Goal: Information Seeking & Learning: Compare options

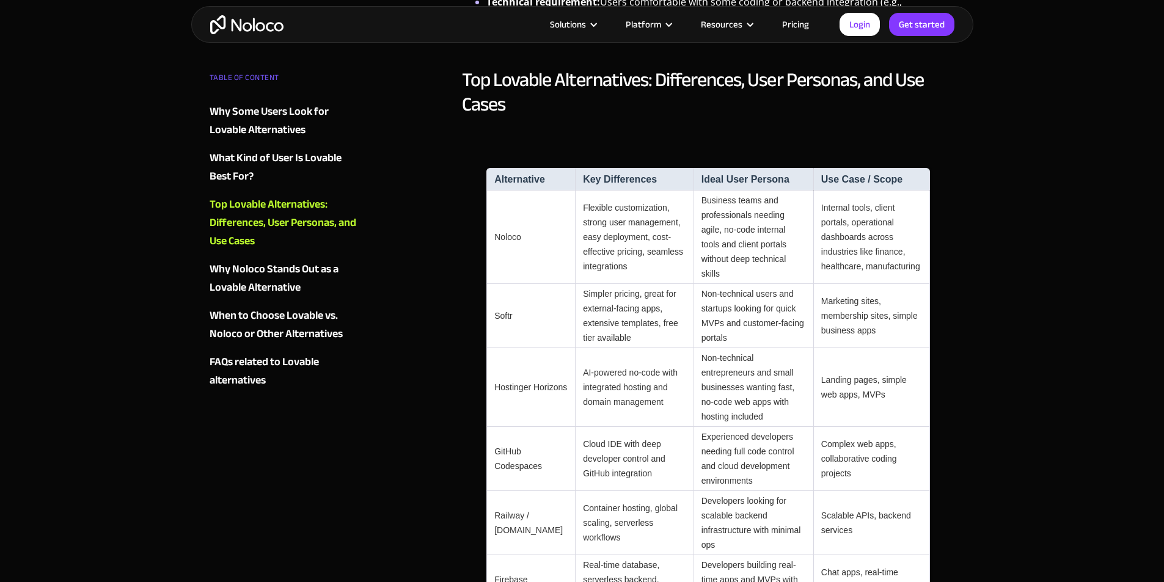
click at [510, 359] on td "Hostinger Horizons" at bounding box center [530, 387] width 89 height 79
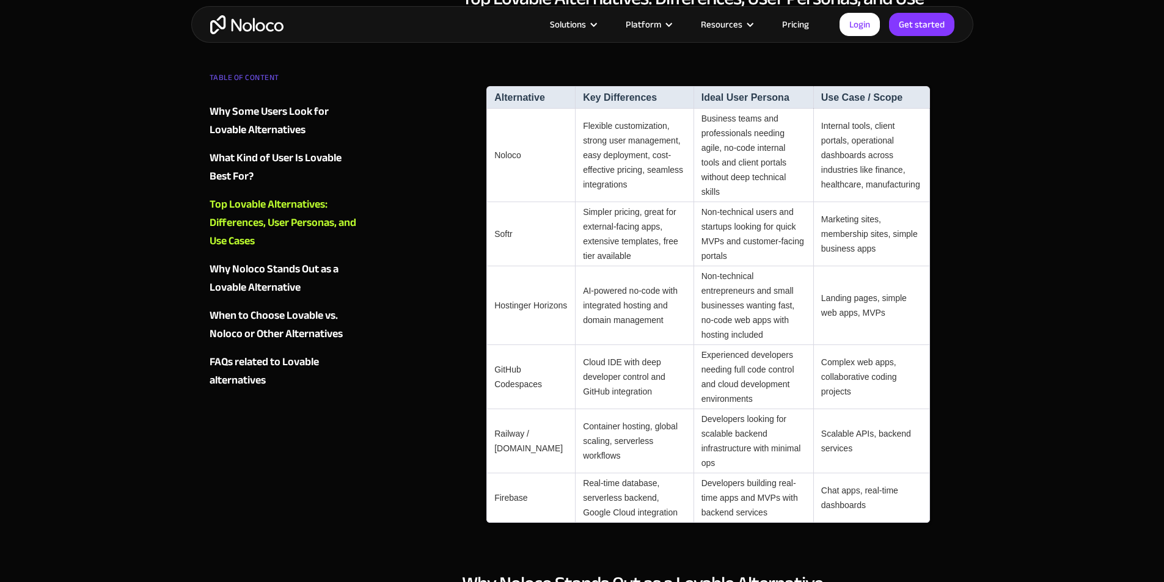
scroll to position [1222, 0]
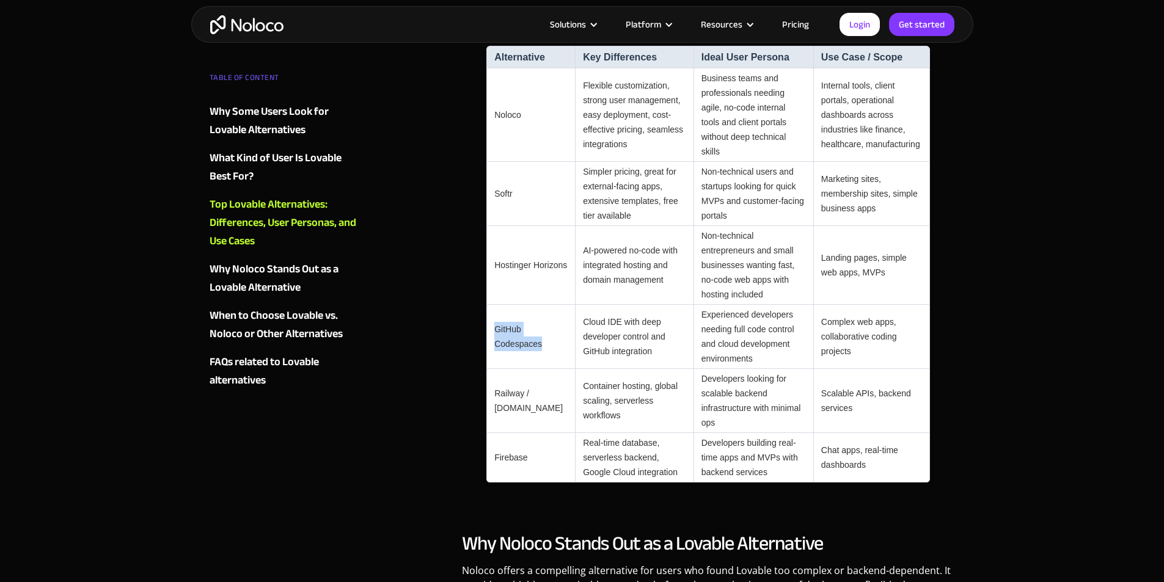
drag, startPoint x: 494, startPoint y: 282, endPoint x: 542, endPoint y: 304, distance: 53.3
click at [542, 305] on td "GitHub Codespaces" at bounding box center [530, 337] width 89 height 64
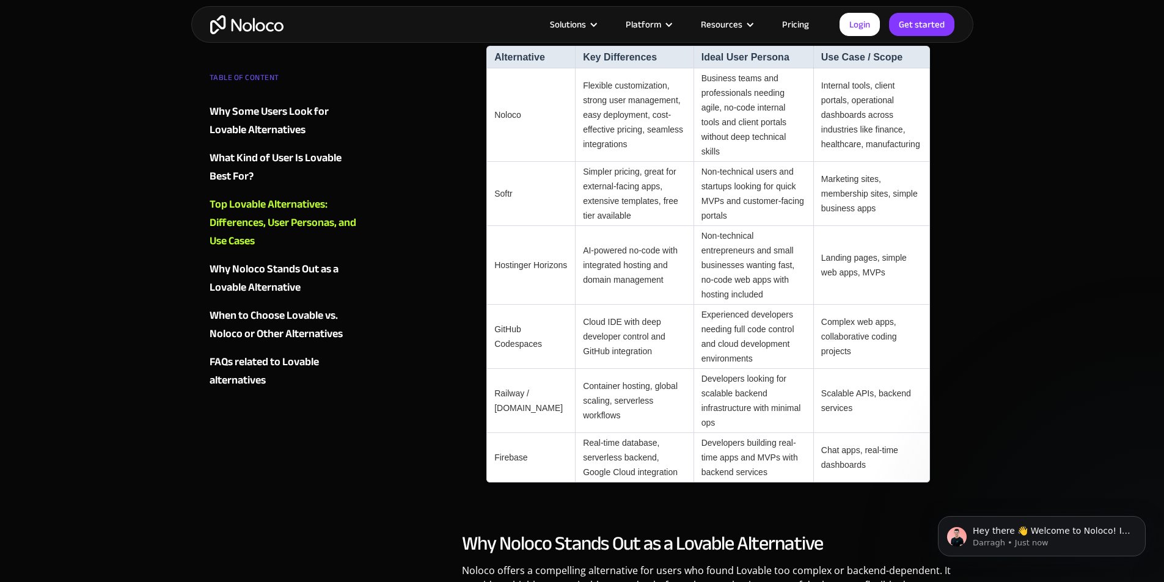
click at [610, 369] on td "Container hosting, global scaling, serverless workflows" at bounding box center [634, 401] width 118 height 64
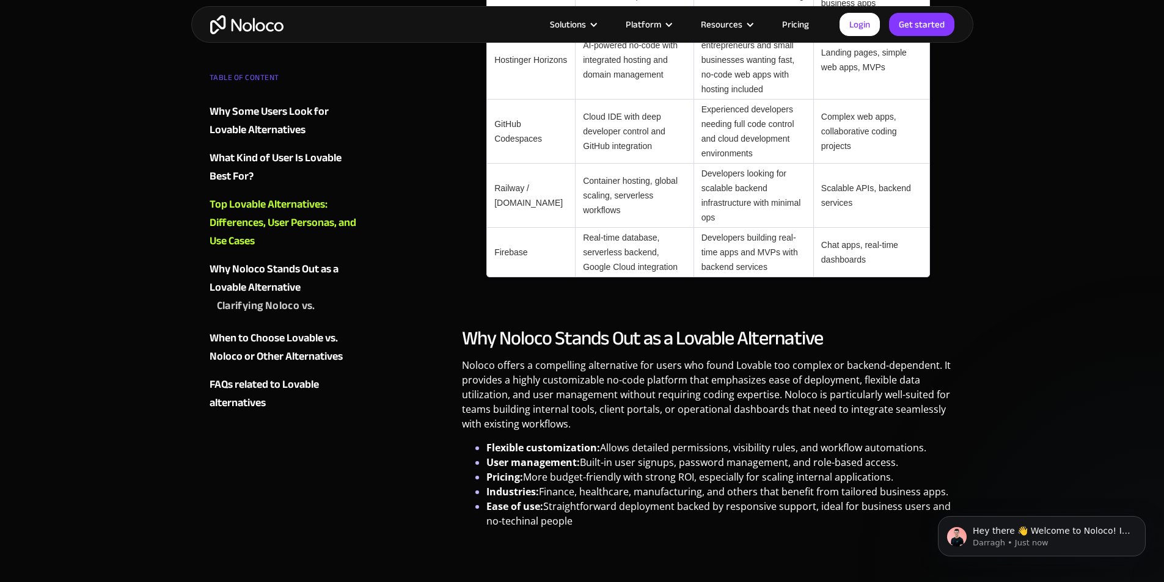
scroll to position [1160, 0]
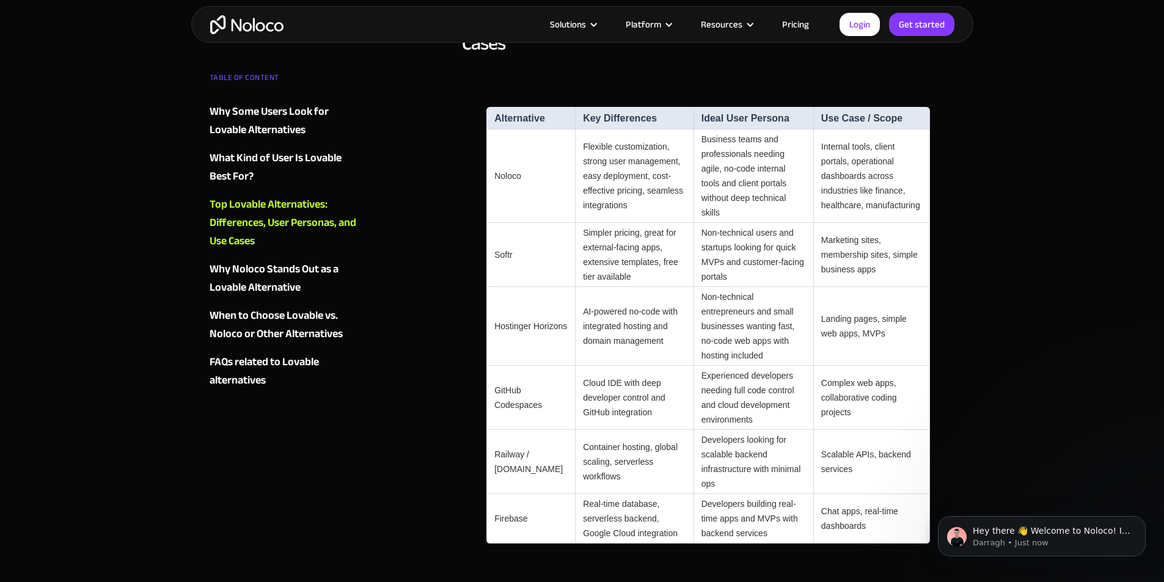
click at [500, 228] on td "Softr" at bounding box center [530, 255] width 89 height 64
click at [644, 430] on td "Container hosting, global scaling, serverless workflows" at bounding box center [634, 462] width 118 height 64
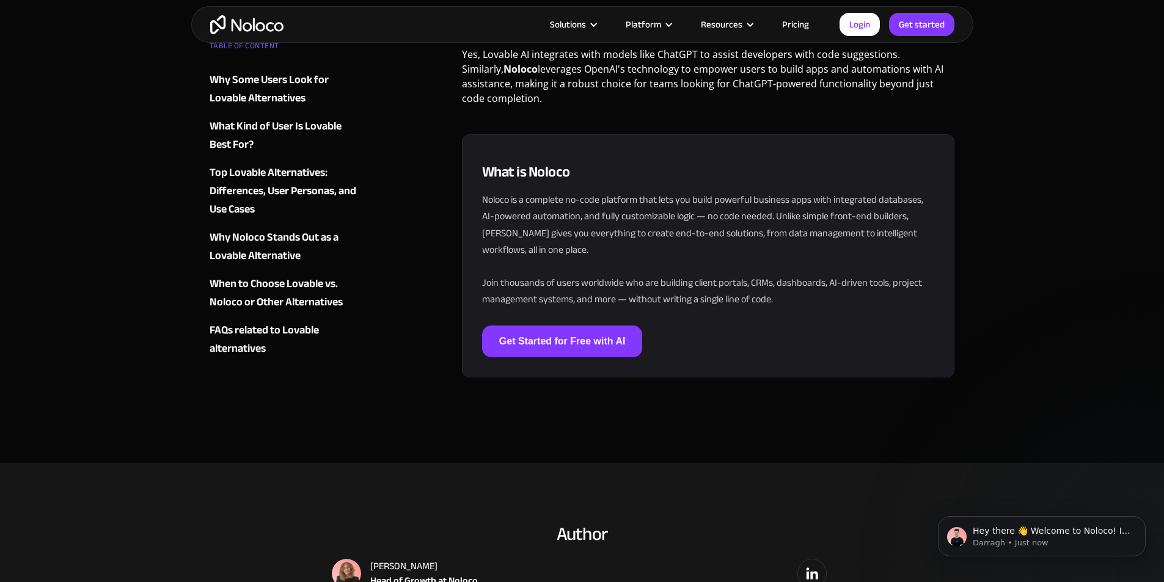
scroll to position [3787, 0]
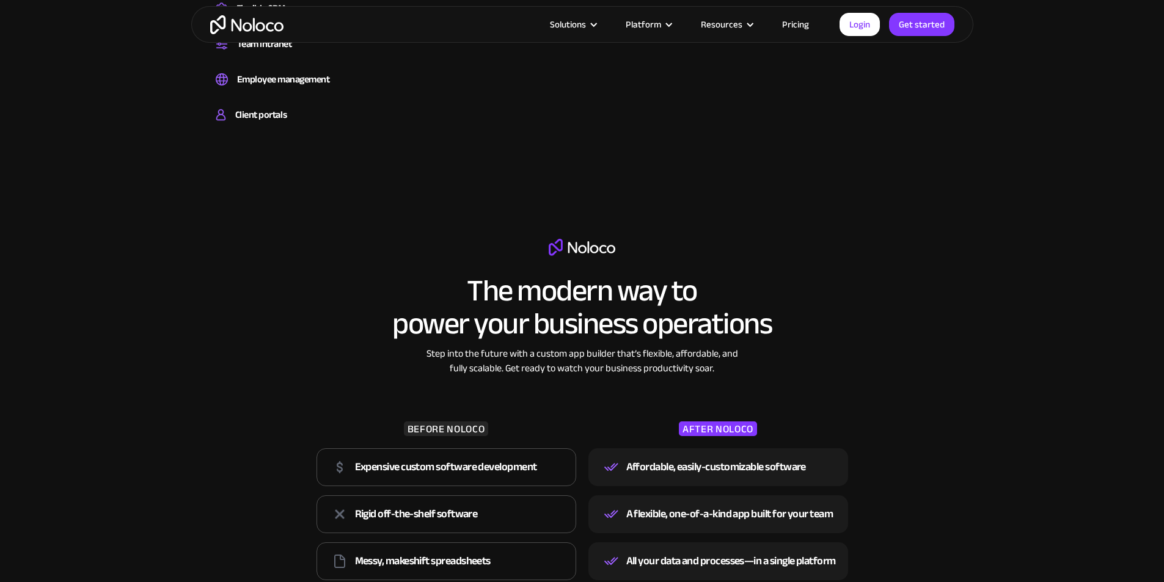
scroll to position [1160, 0]
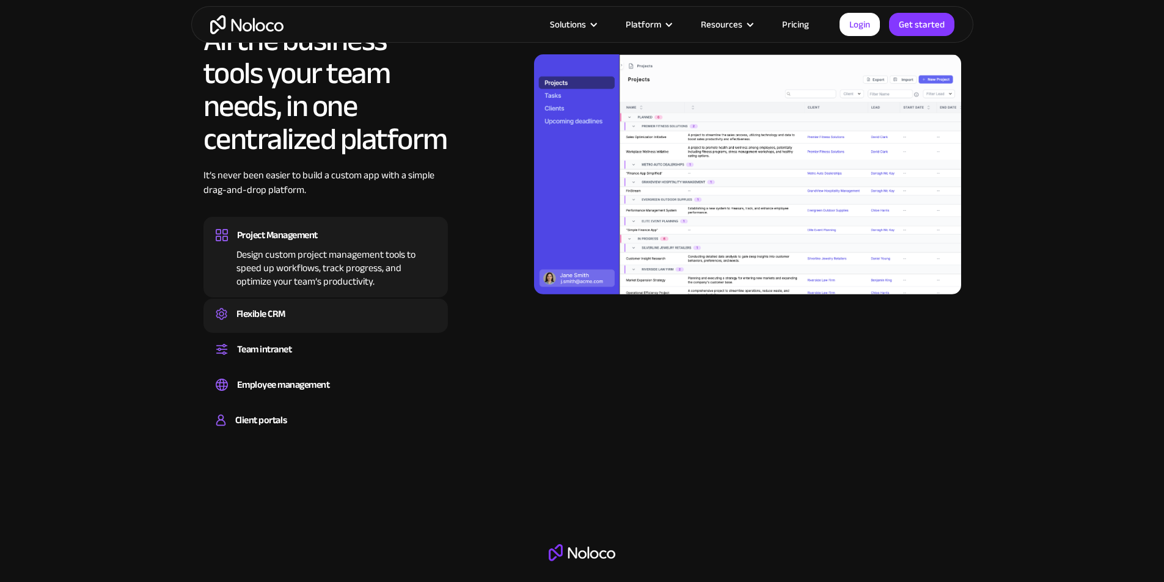
click at [283, 327] on div "Create a custom CRM that you can adapt to your business’s needs, centralize you…" at bounding box center [326, 325] width 220 height 4
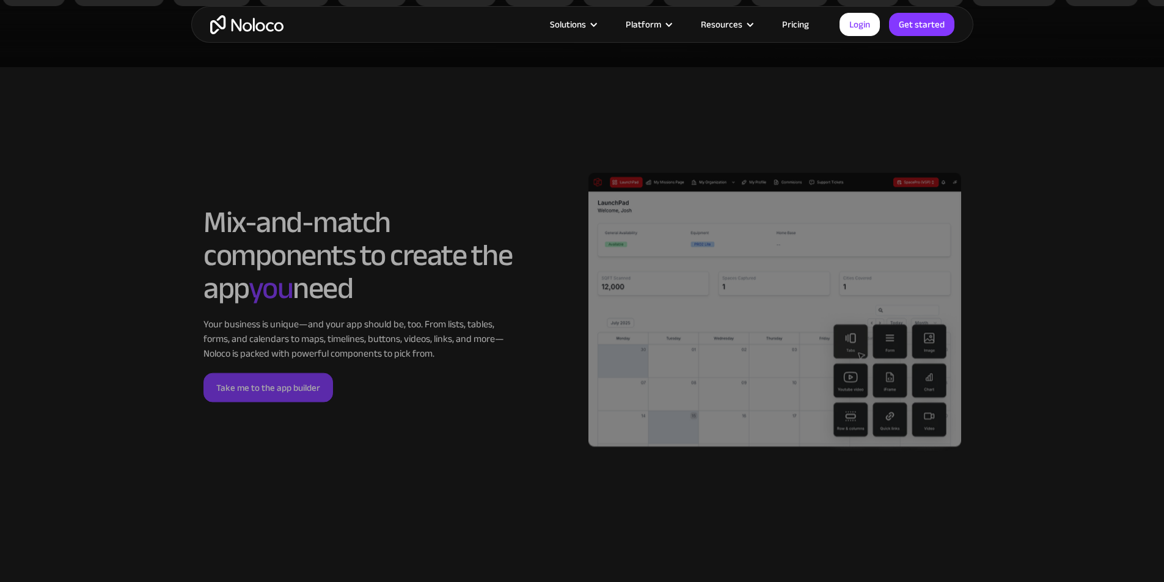
scroll to position [2810, 0]
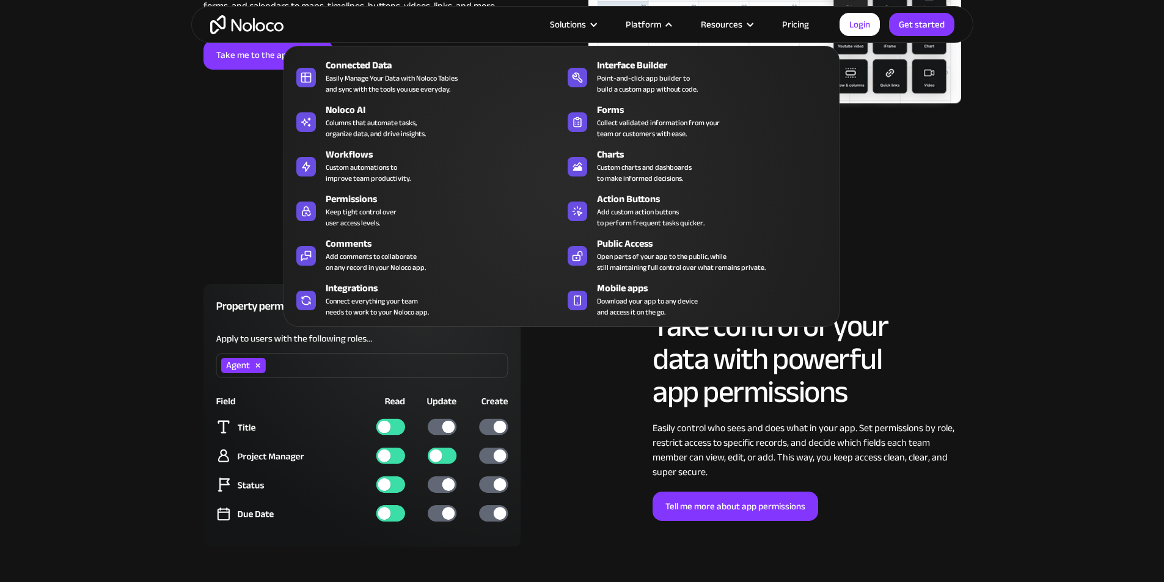
click at [789, 29] on nav "Connected Data Easily Manage Your Data with Noloco Tables and sync with the too…" at bounding box center [561, 178] width 556 height 298
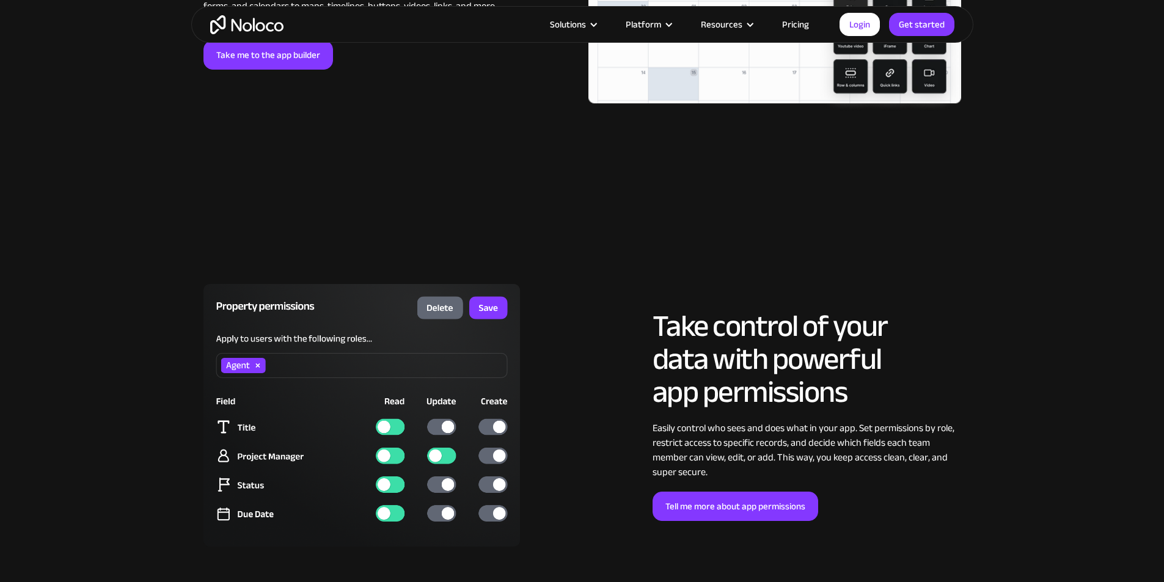
click at [790, 26] on link "Pricing" at bounding box center [795, 24] width 57 height 16
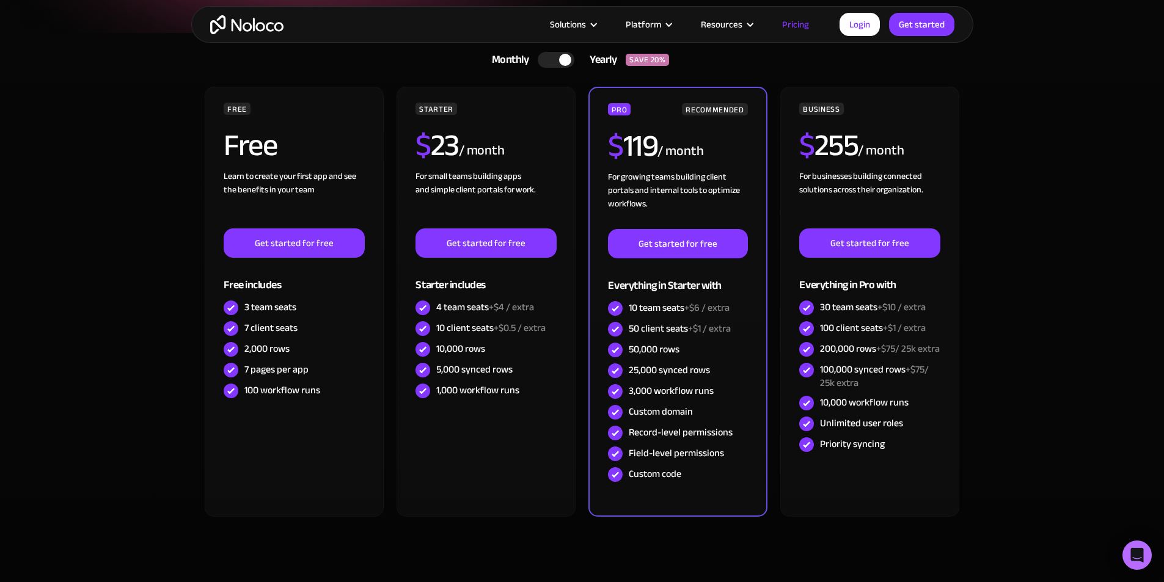
scroll to position [244, 0]
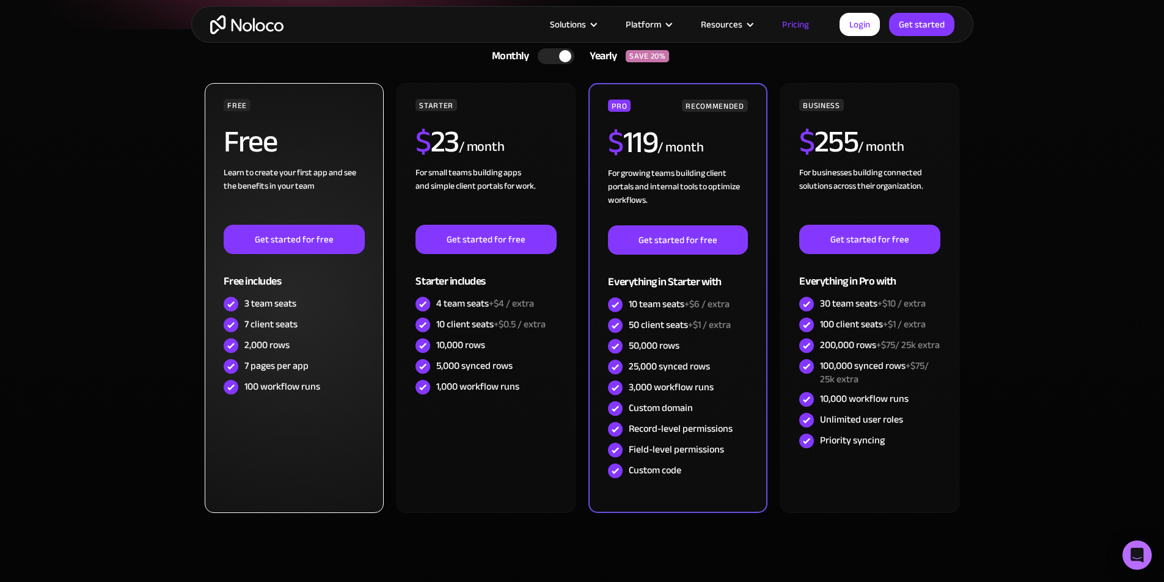
click at [257, 352] on div "2,000 rows" at bounding box center [266, 344] width 45 height 13
click at [319, 365] on div "7 pages per app" at bounding box center [294, 366] width 140 height 21
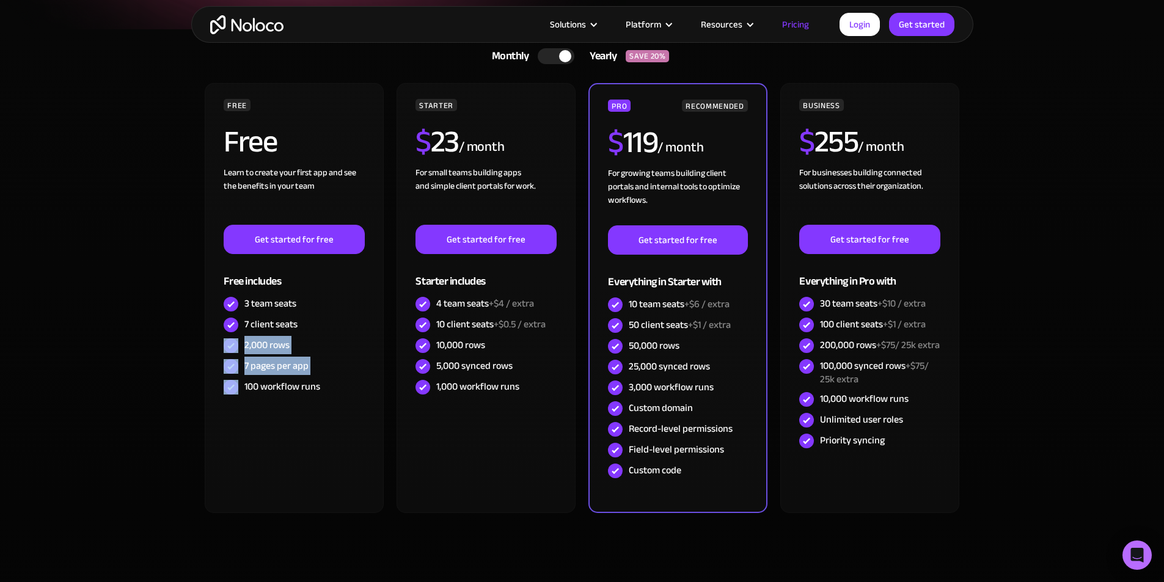
drag, startPoint x: 319, startPoint y: 365, endPoint x: 156, endPoint y: 355, distance: 163.3
click at [153, 355] on section "Monthly Yearly SAVE 20% Monthly Yearly SAVE 20% FREE Free Learn to create your …" at bounding box center [582, 321] width 1164 height 585
click at [157, 355] on section "Monthly Yearly SAVE 20% Monthly Yearly SAVE 20% FREE Free Learn to create your …" at bounding box center [582, 321] width 1164 height 585
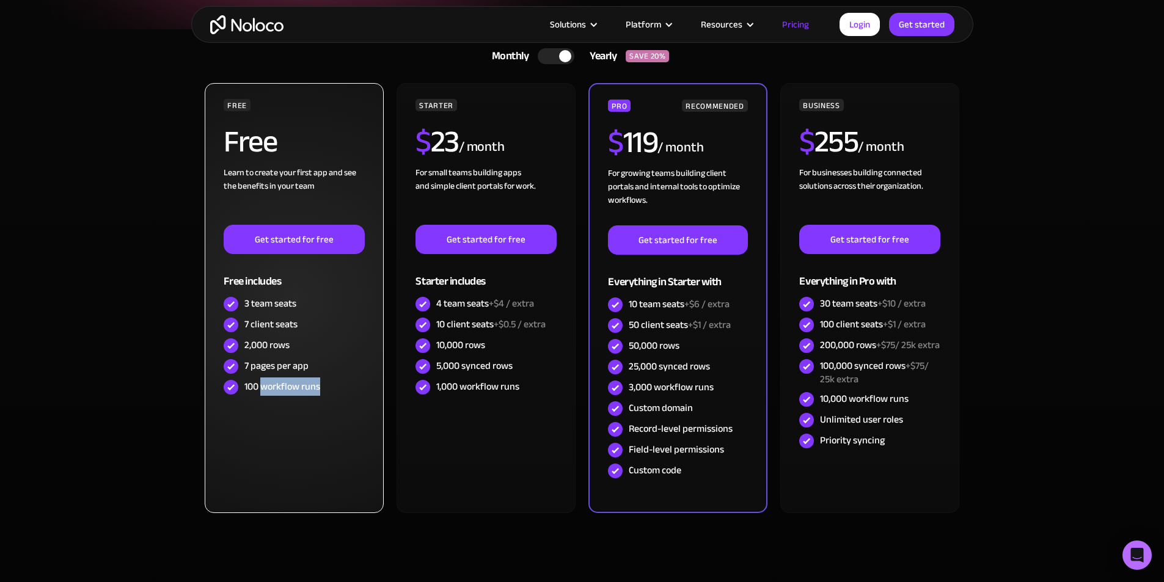
drag, startPoint x: 261, startPoint y: 392, endPoint x: 343, endPoint y: 411, distance: 84.1
click at [343, 411] on div "FREE Free Learn to create your first app and see the benefits in your team ‍ Ge…" at bounding box center [294, 298] width 178 height 430
click at [346, 402] on div "FREE Free Learn to create your first app and see the benefits in your team ‍ Ge…" at bounding box center [294, 298] width 178 height 430
